Goal: Task Accomplishment & Management: Use online tool/utility

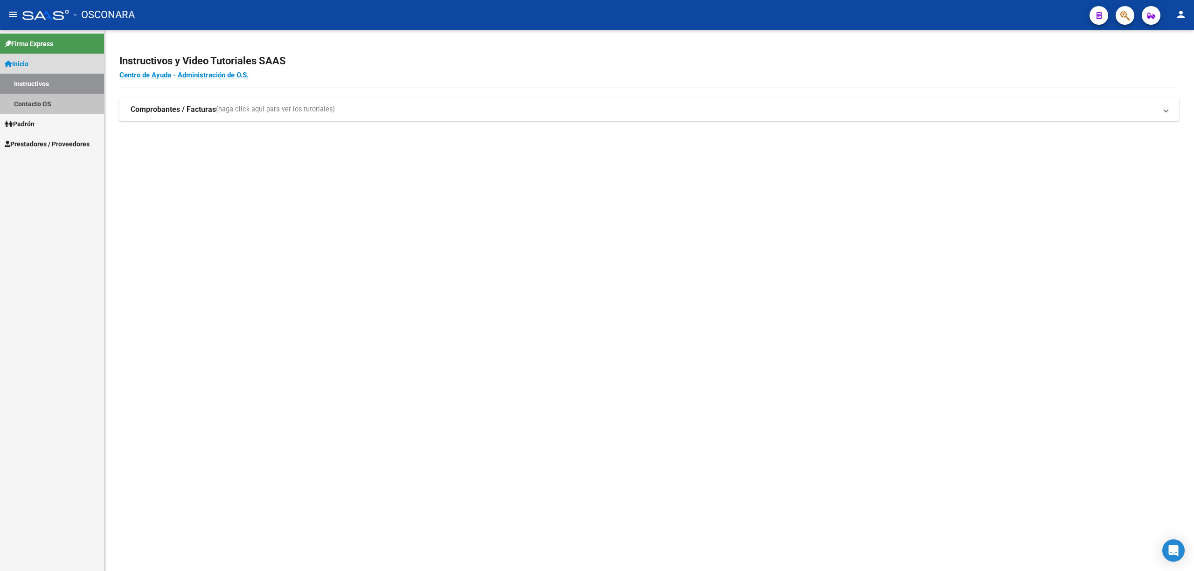
click at [32, 106] on link "Contacto OS" at bounding box center [52, 104] width 104 height 20
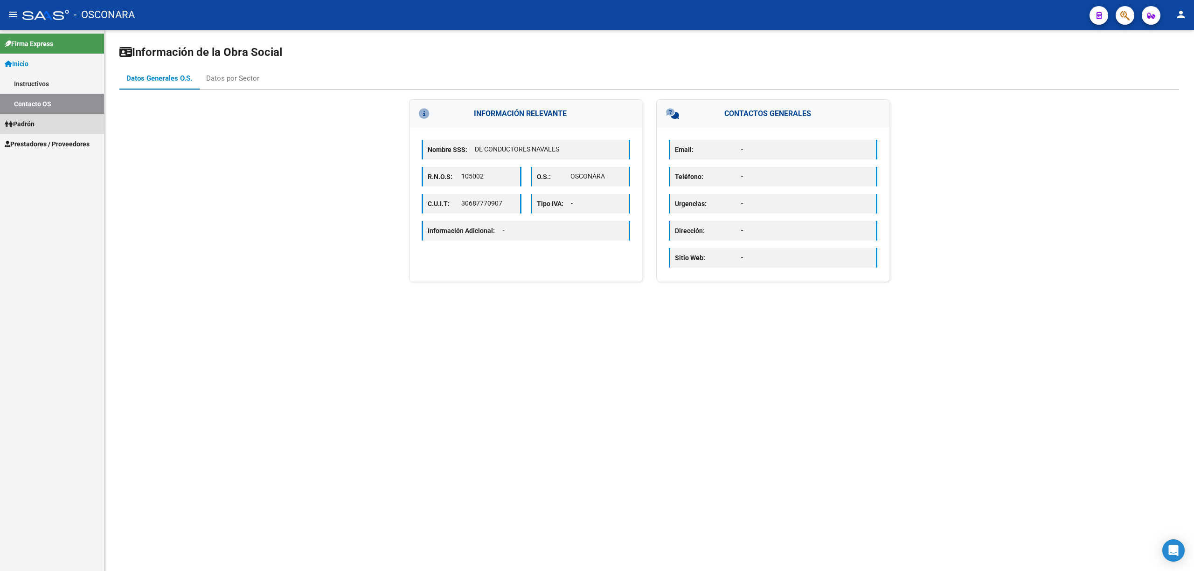
click at [32, 127] on span "Padrón" at bounding box center [20, 124] width 30 height 10
click at [237, 81] on div "Datos por Sector" at bounding box center [232, 78] width 53 height 10
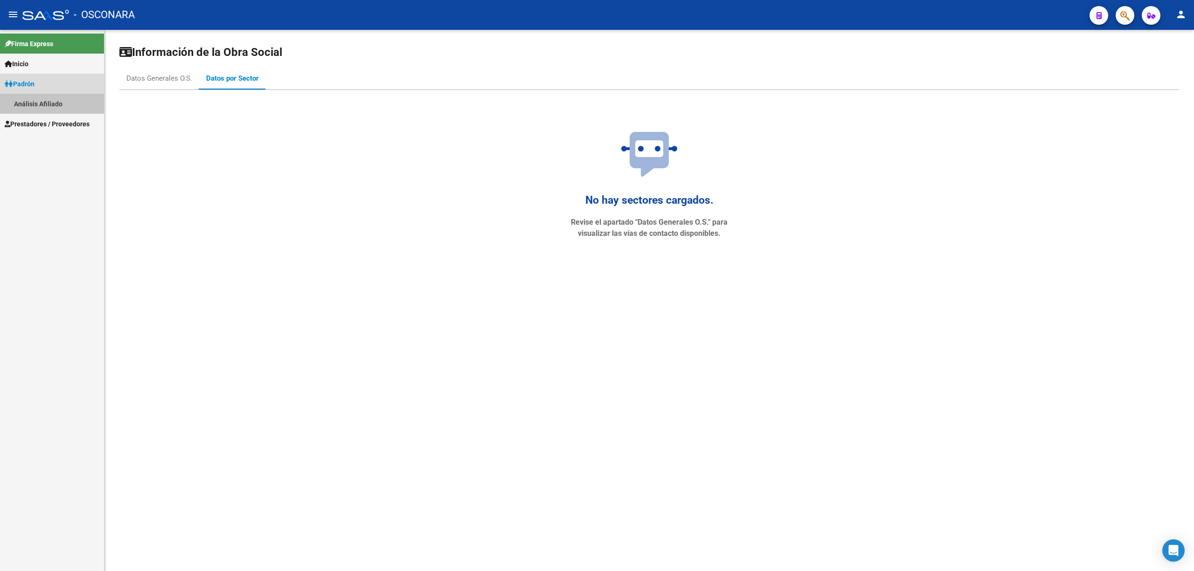
click at [40, 99] on link "Análisis Afiliado" at bounding box center [52, 104] width 104 height 20
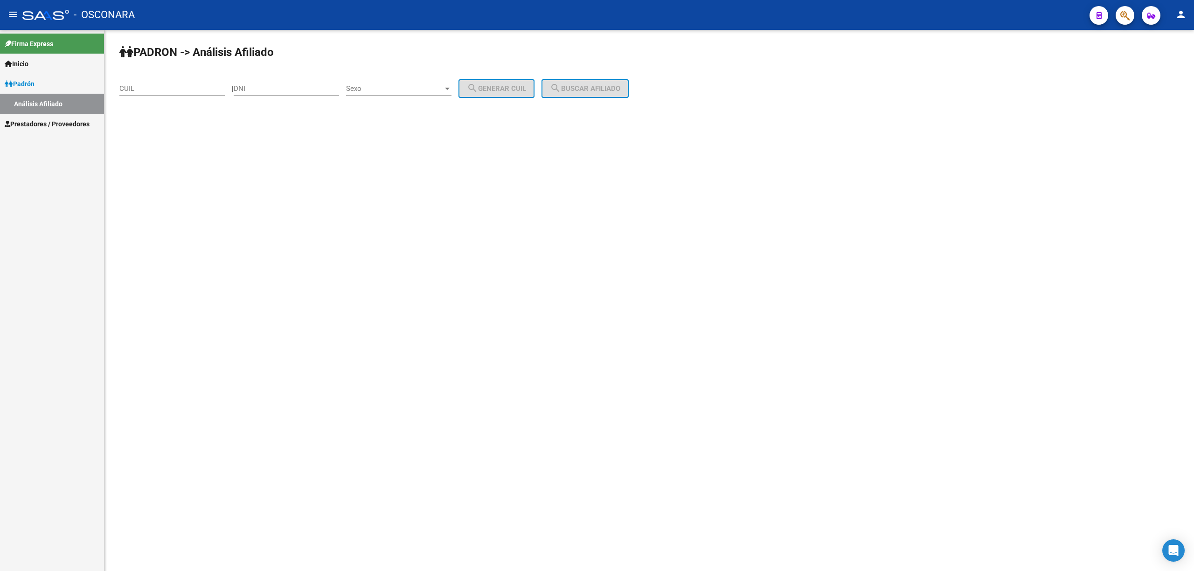
drag, startPoint x: 250, startPoint y: 79, endPoint x: 245, endPoint y: 94, distance: 16.1
click at [245, 94] on div "DNI" at bounding box center [286, 86] width 105 height 20
paste input "32272181"
type input "32272181"
click at [388, 88] on span "Sexo" at bounding box center [394, 88] width 97 height 8
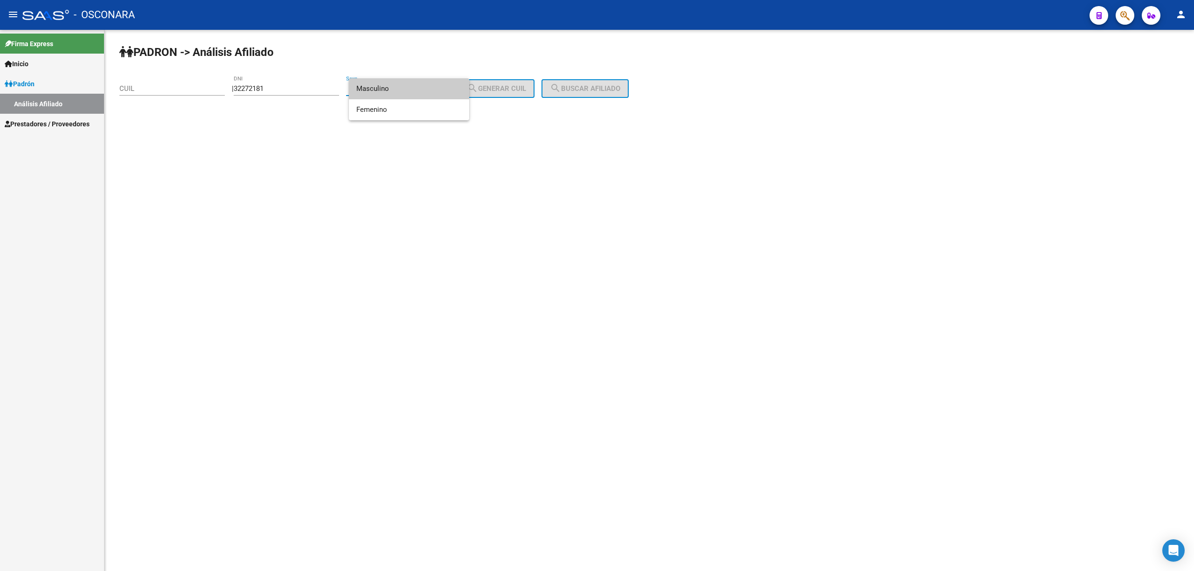
click at [367, 95] on span "Masculino" at bounding box center [408, 88] width 105 height 21
click at [499, 86] on span "search Generar CUIL" at bounding box center [496, 88] width 59 height 8
type input "20-32272181-2"
click at [590, 86] on span "search Buscar afiliado" at bounding box center [585, 88] width 70 height 8
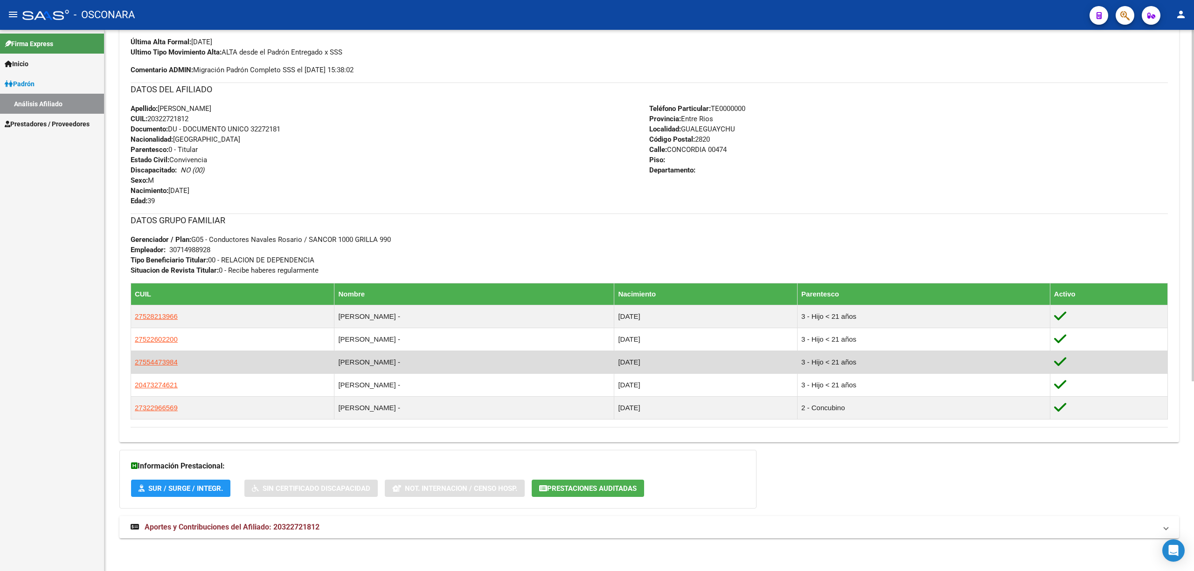
scroll to position [230, 0]
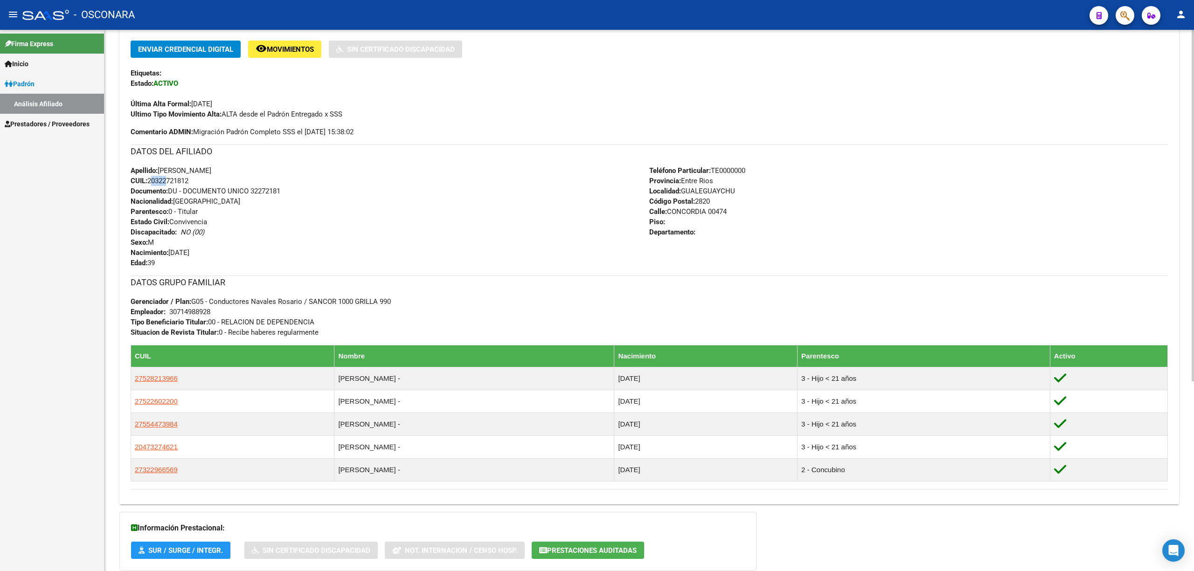
drag, startPoint x: 150, startPoint y: 178, endPoint x: 164, endPoint y: 177, distance: 14.5
click at [165, 178] on span "CUIL: 20322721812" at bounding box center [160, 181] width 58 height 8
drag, startPoint x: 165, startPoint y: 245, endPoint x: 151, endPoint y: 221, distance: 27.4
click at [163, 243] on div "Apellido: [PERSON_NAME]: 20322721812 Documento: DU - DOCUMENTO UNICO 32272181 N…" at bounding box center [390, 217] width 519 height 103
drag, startPoint x: 252, startPoint y: 189, endPoint x: 290, endPoint y: 191, distance: 37.8
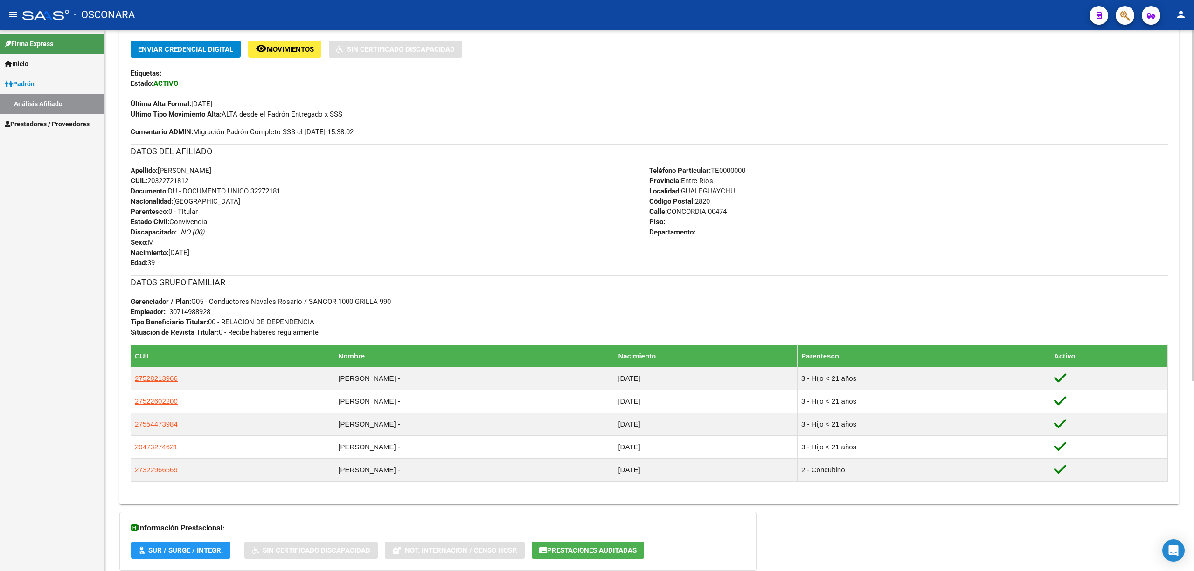
click at [290, 191] on div "Apellido: [PERSON_NAME]: 20322721812 Documento: DU - DOCUMENTO UNICO 32272181 N…" at bounding box center [390, 217] width 519 height 103
copy span "32272181"
